Goal: Task Accomplishment & Management: Manage account settings

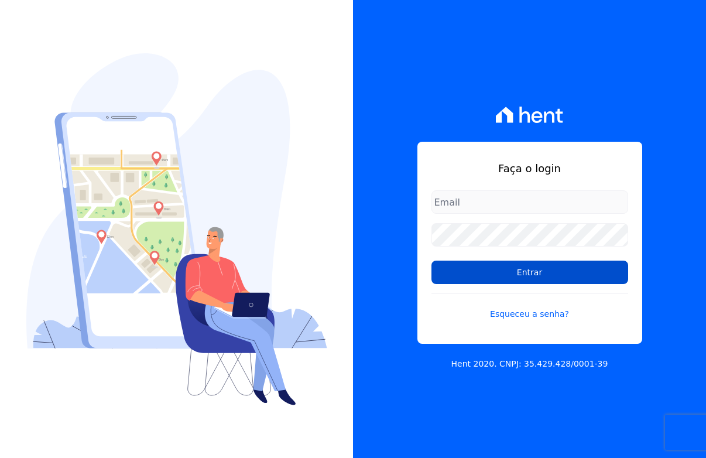
type input "[EMAIL_ADDRESS][DOMAIN_NAME]"
click at [455, 273] on input "Entrar" at bounding box center [529, 271] width 197 height 23
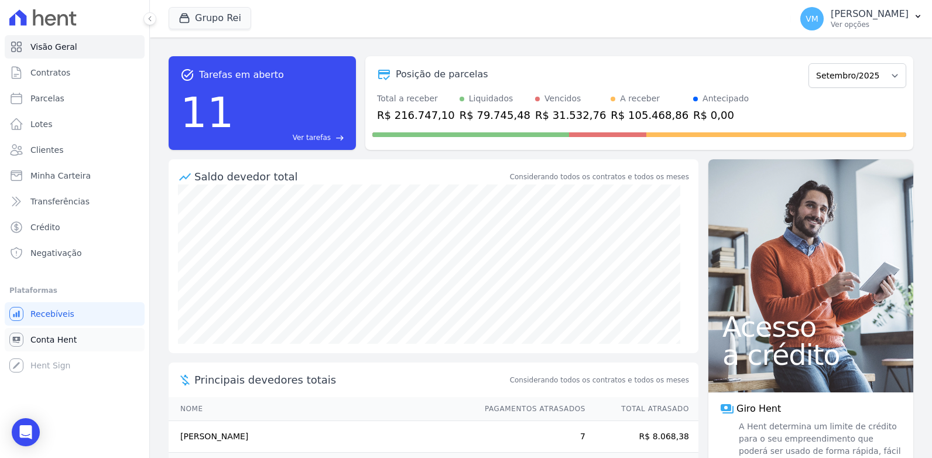
click at [38, 335] on span "Conta Hent" at bounding box center [53, 340] width 46 height 12
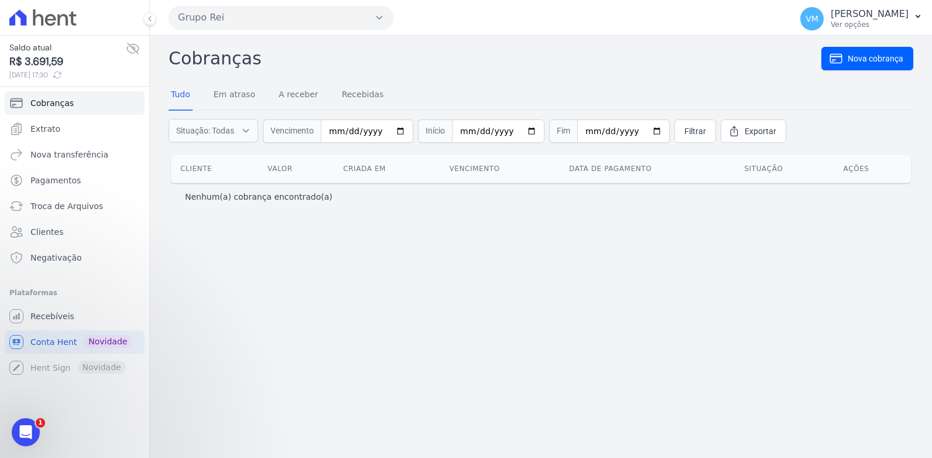
click at [310, 249] on div "Cobranças Nova cobrança Tudo Em atraso A receber Recebidas Situação: Todas Em a…" at bounding box center [541, 247] width 782 height 422
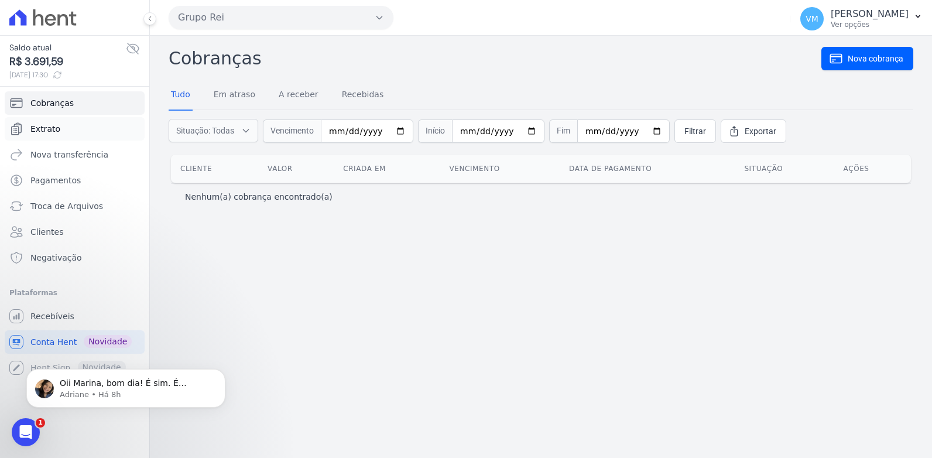
click at [40, 127] on span "Extrato" at bounding box center [45, 129] width 30 height 12
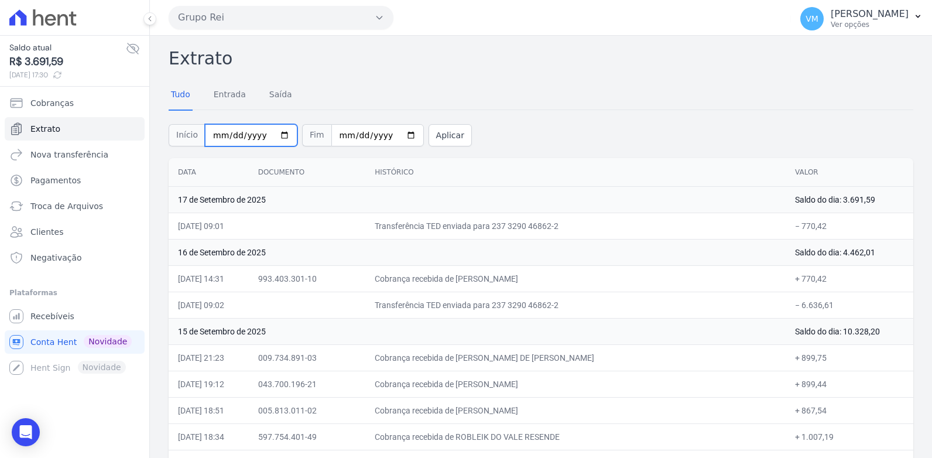
click at [278, 132] on input "2025-09-01" at bounding box center [251, 135] width 92 height 22
type input "2025-09-11"
click at [428, 138] on button "Aplicar" at bounding box center [449, 135] width 43 height 22
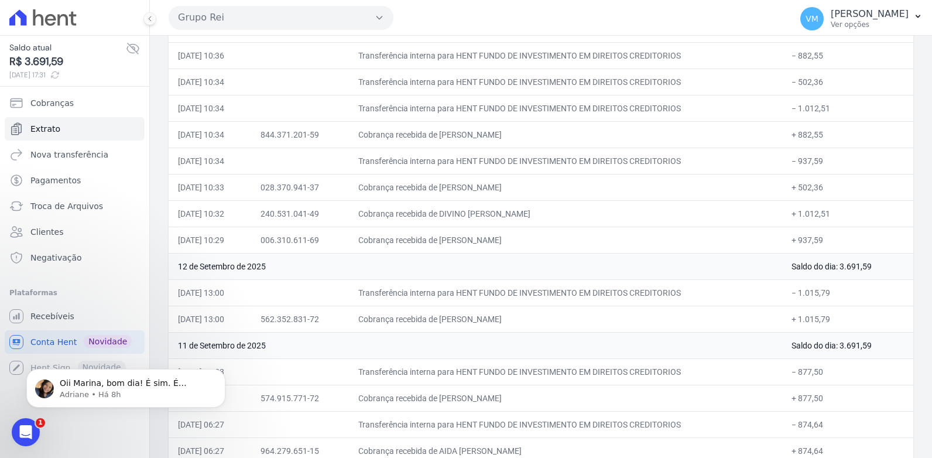
scroll to position [687, 0]
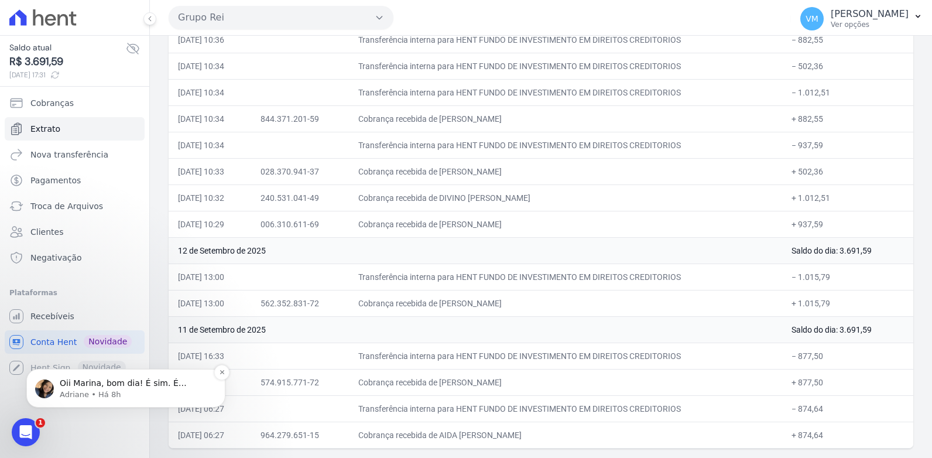
click at [109, 387] on p "Oii Marina, bom dia! É sim. É possível lançar cobrança avulsa. ;)" at bounding box center [135, 384] width 151 height 12
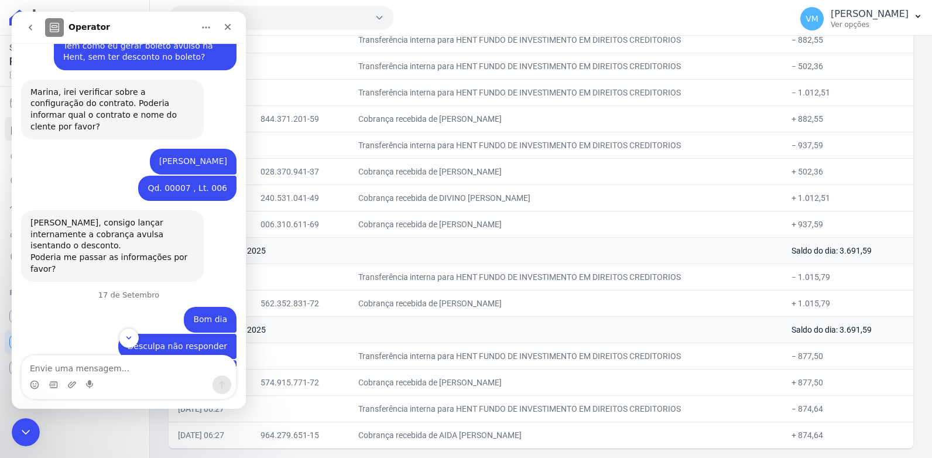
scroll to position [376, 0]
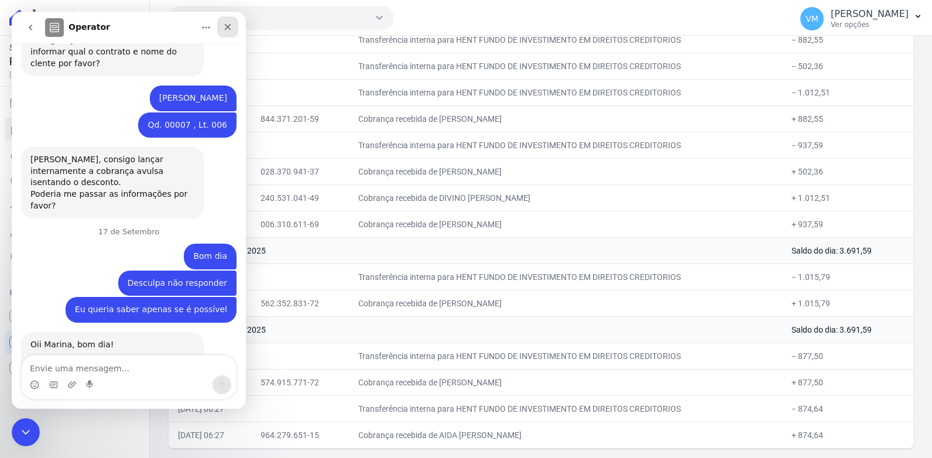
click at [230, 29] on icon "Fechar" at bounding box center [228, 27] width 6 height 6
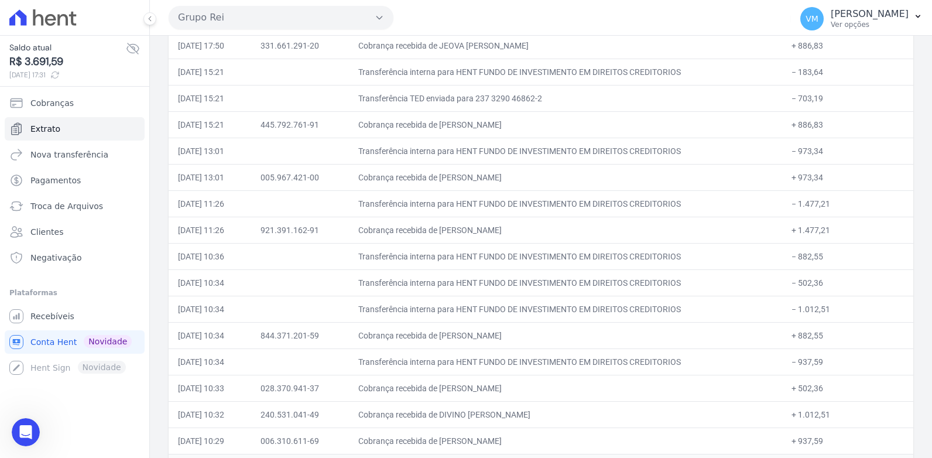
scroll to position [687, 0]
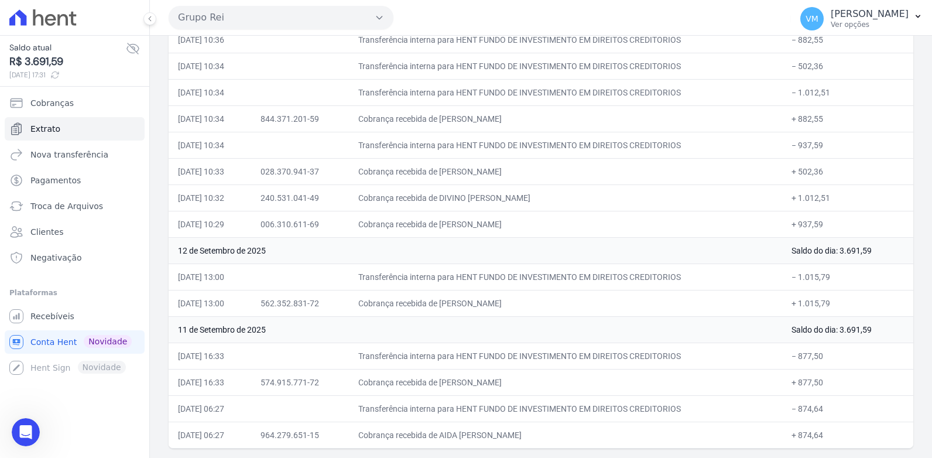
drag, startPoint x: 158, startPoint y: 56, endPoint x: 759, endPoint y: 483, distance: 736.6
click at [759, 457] on html "Saldo atual R$ 3.691,59 17/09/2025, 17:31 Cobranças Extrato Nova transferência …" at bounding box center [466, 229] width 932 height 458
click at [502, 54] on td "Transferência interna para HENT FUNDO DE INVESTIMENTO EM DIREITOS CREDITORIOS" at bounding box center [565, 66] width 433 height 26
